Goal: Find specific page/section: Find specific page/section

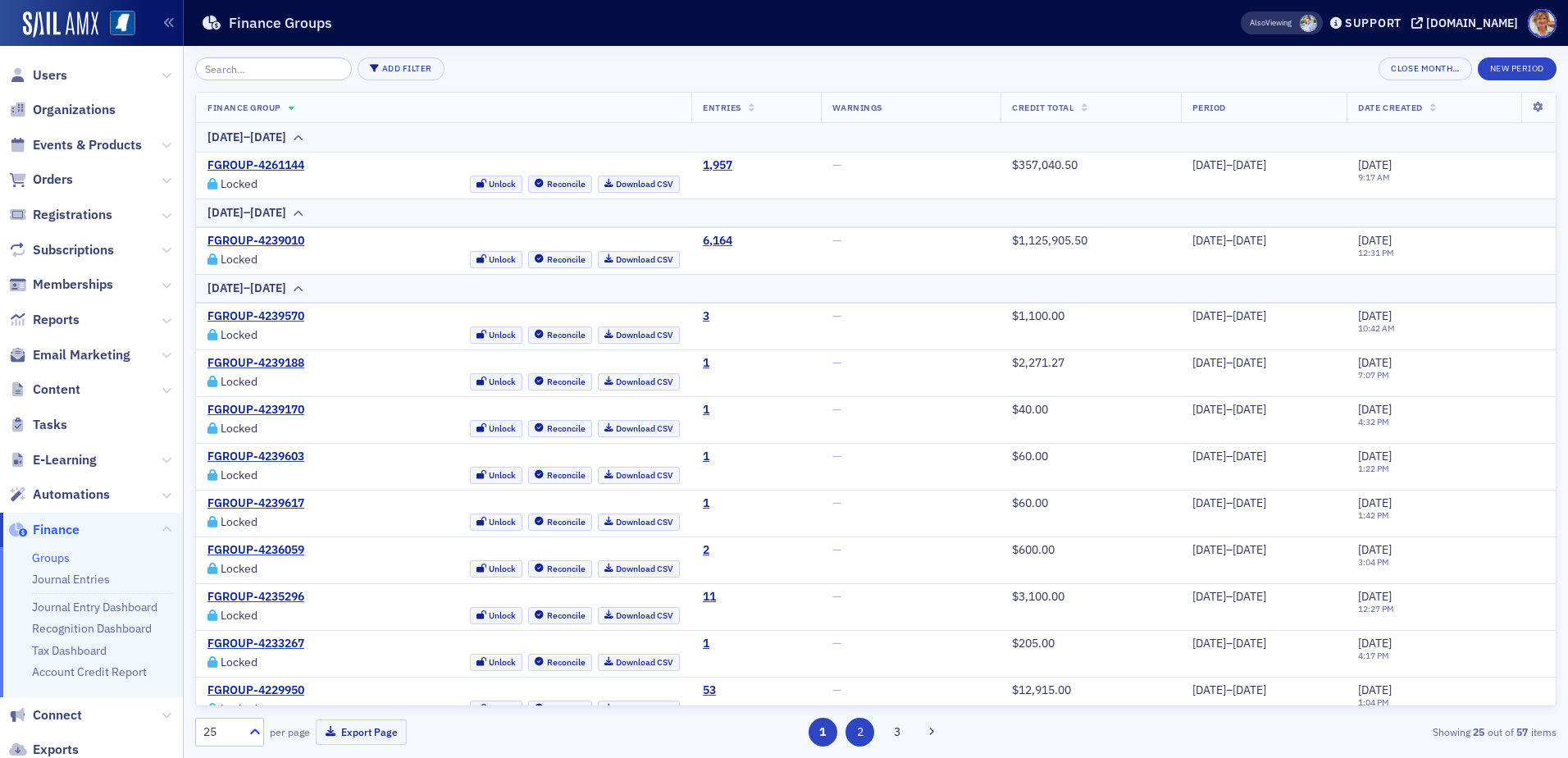
click at [863, 739] on button "2" at bounding box center [860, 731] width 29 height 29
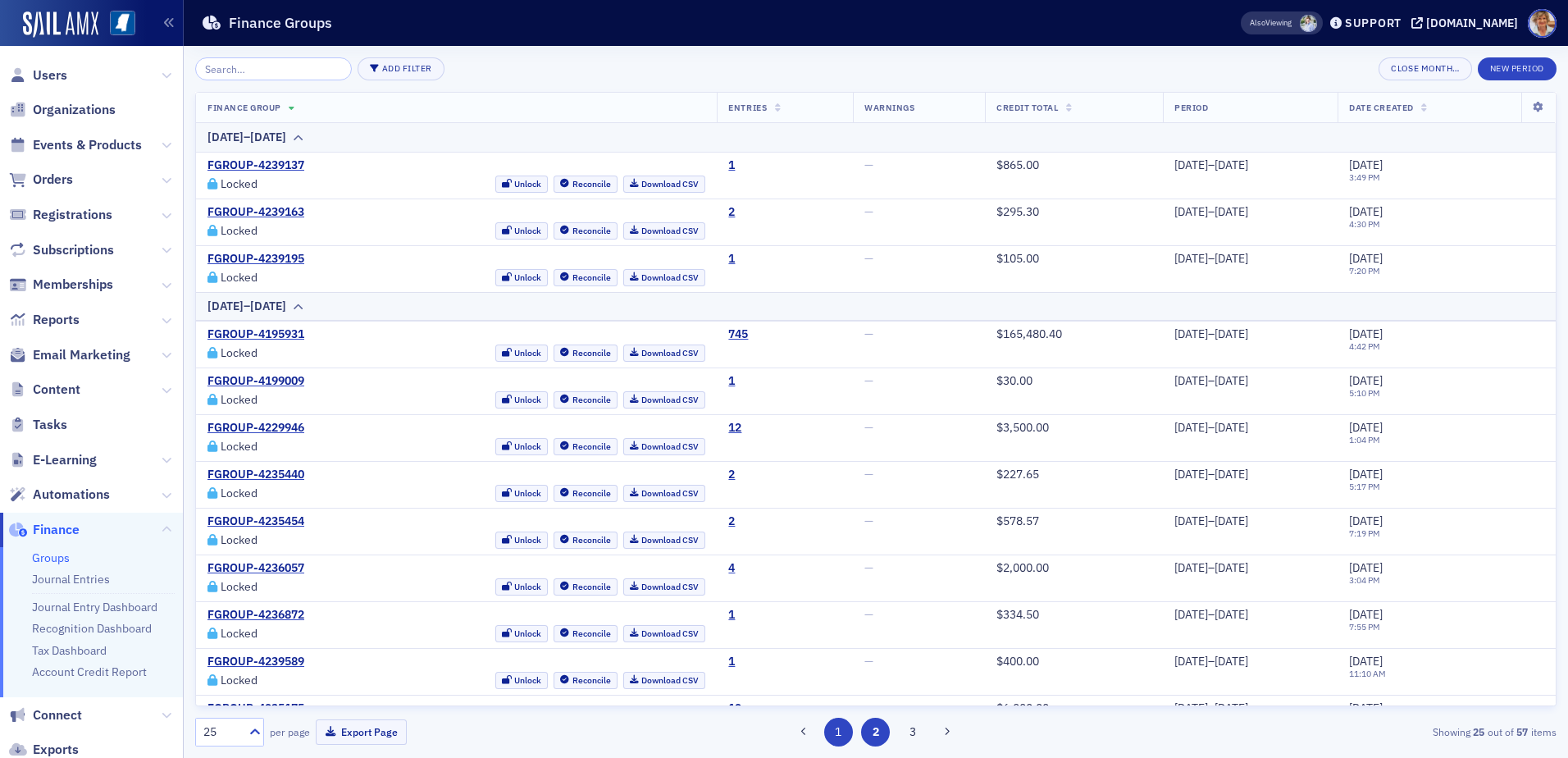
click at [829, 732] on button "1" at bounding box center [839, 731] width 29 height 29
